Goal: Task Accomplishment & Management: Manage account settings

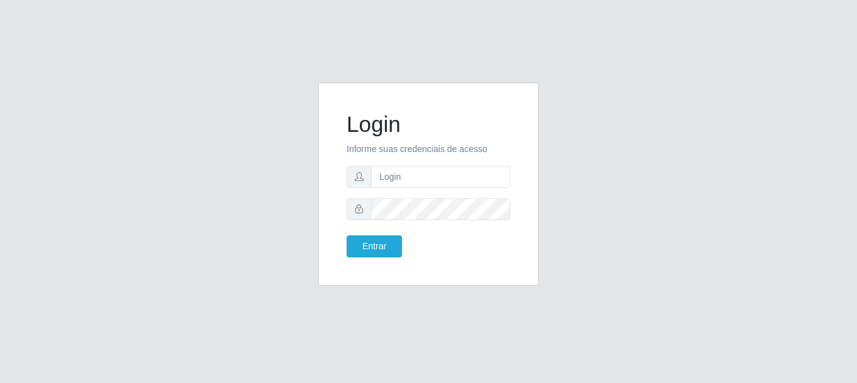
drag, startPoint x: 424, startPoint y: 195, endPoint x: 410, endPoint y: 181, distance: 19.6
click at [420, 193] on form "Login Informe suas credenciais de acesso Entrar" at bounding box center [429, 184] width 164 height 146
click at [410, 180] on input "text" at bounding box center [440, 177] width 139 height 22
type input "[EMAIL_ADDRESS][DOMAIN_NAME]"
click at [390, 237] on button "Entrar" at bounding box center [374, 246] width 55 height 22
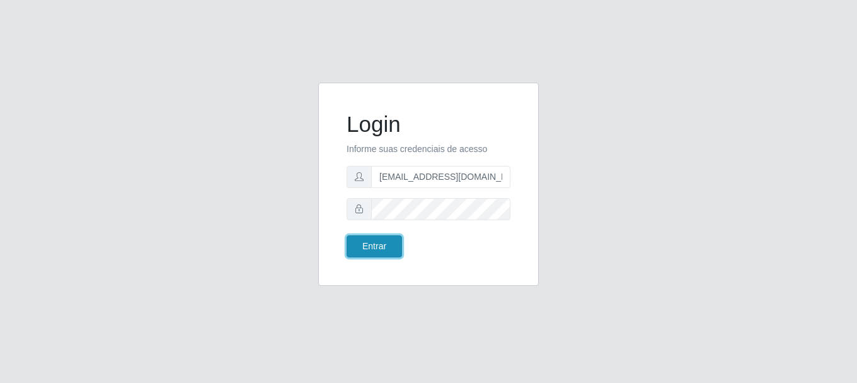
click at [390, 237] on button "Entrar" at bounding box center [374, 246] width 55 height 22
click at [389, 239] on button "Entrar" at bounding box center [374, 246] width 55 height 22
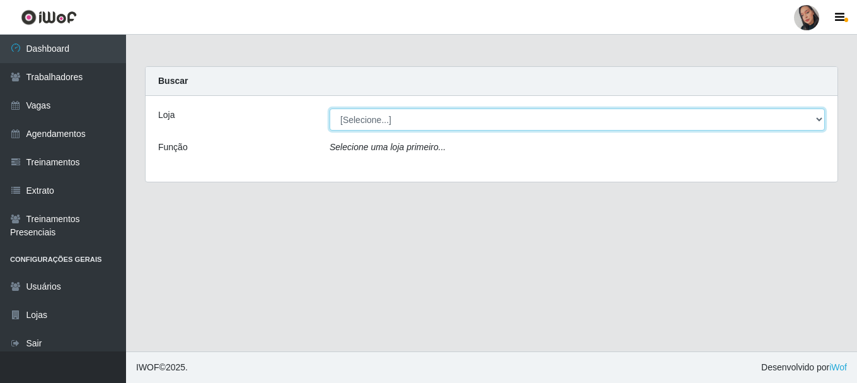
click at [424, 114] on select "[Selecione...] Supermercado [GEOGRAPHIC_DATA]" at bounding box center [577, 119] width 495 height 22
select select "165"
click at [330, 108] on select "[Selecione...] Supermercado [GEOGRAPHIC_DATA]" at bounding box center [577, 119] width 495 height 22
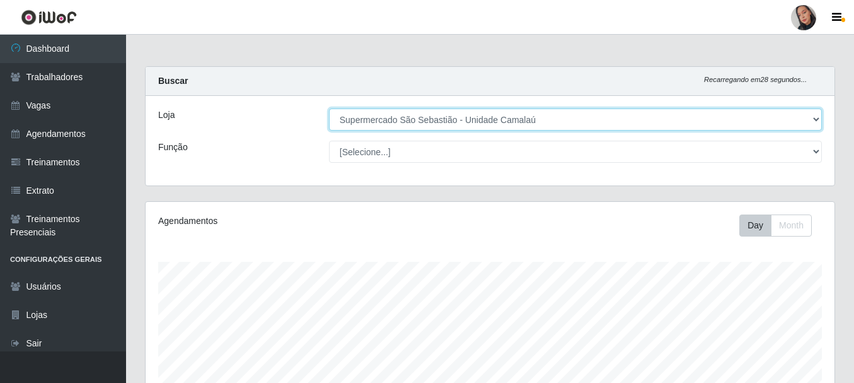
scroll to position [342, 0]
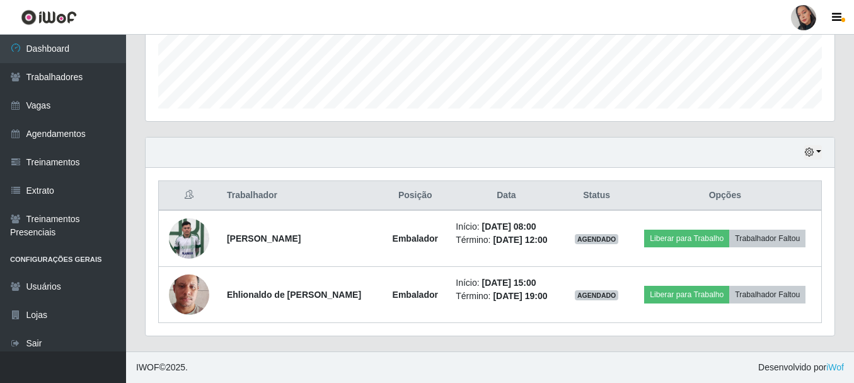
click at [798, 20] on div at bounding box center [803, 17] width 25 height 25
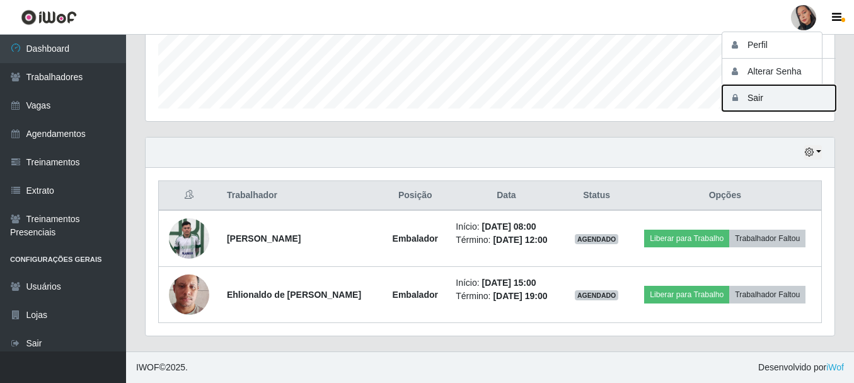
click at [787, 96] on button "Sair" at bounding box center [778, 98] width 113 height 26
